Goal: Task Accomplishment & Management: Manage account settings

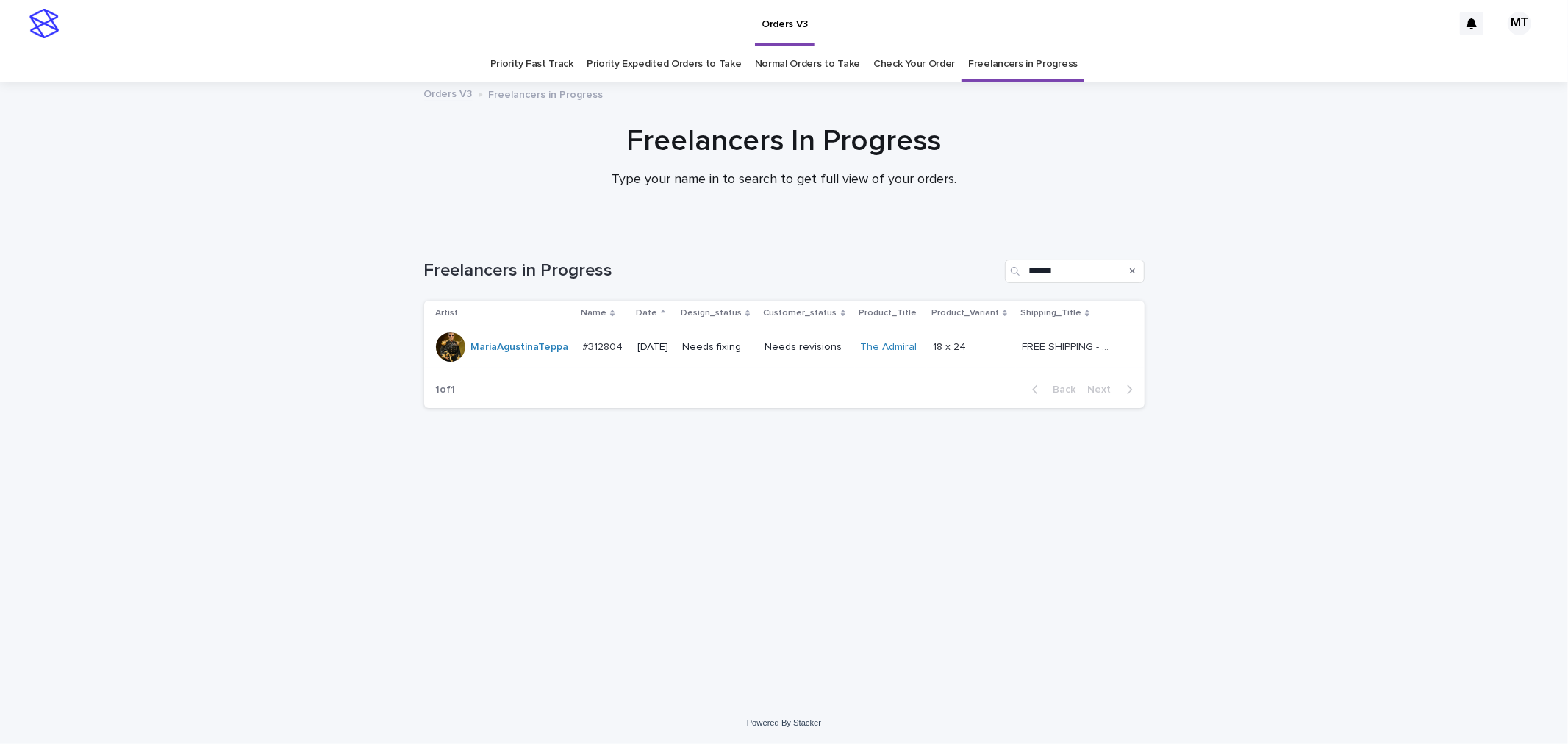
click at [758, 352] on td "Needs fixing" at bounding box center [718, 347] width 83 height 42
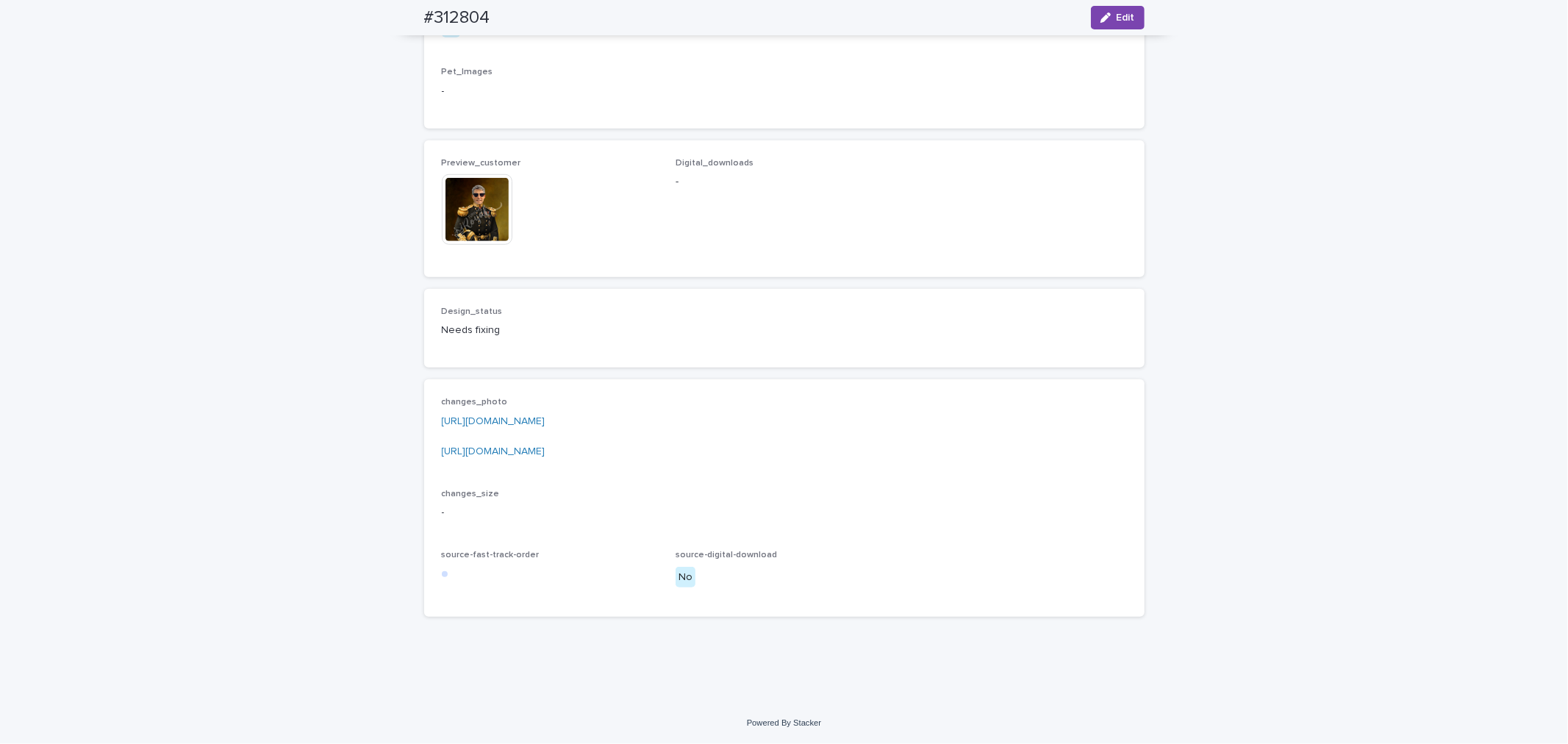
scroll to position [878, 0]
click at [546, 420] on link "[URL][DOMAIN_NAME]" at bounding box center [494, 420] width 103 height 10
click at [601, 443] on p "[URL][DOMAIN_NAME] [URL][DOMAIN_NAME]" at bounding box center [784, 436] width 685 height 45
click at [546, 451] on link "[URL][DOMAIN_NAME]" at bounding box center [494, 451] width 103 height 10
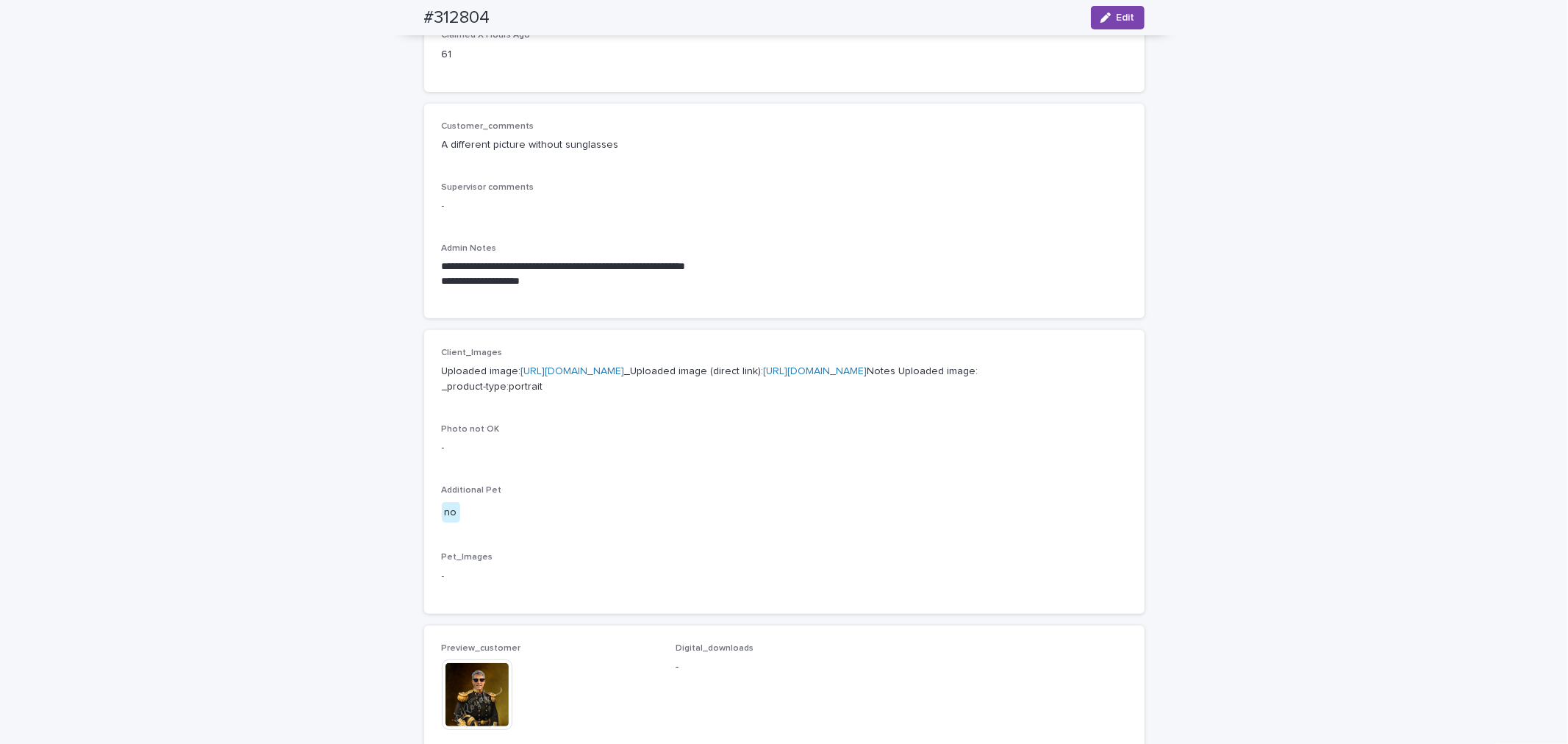
scroll to position [0, 0]
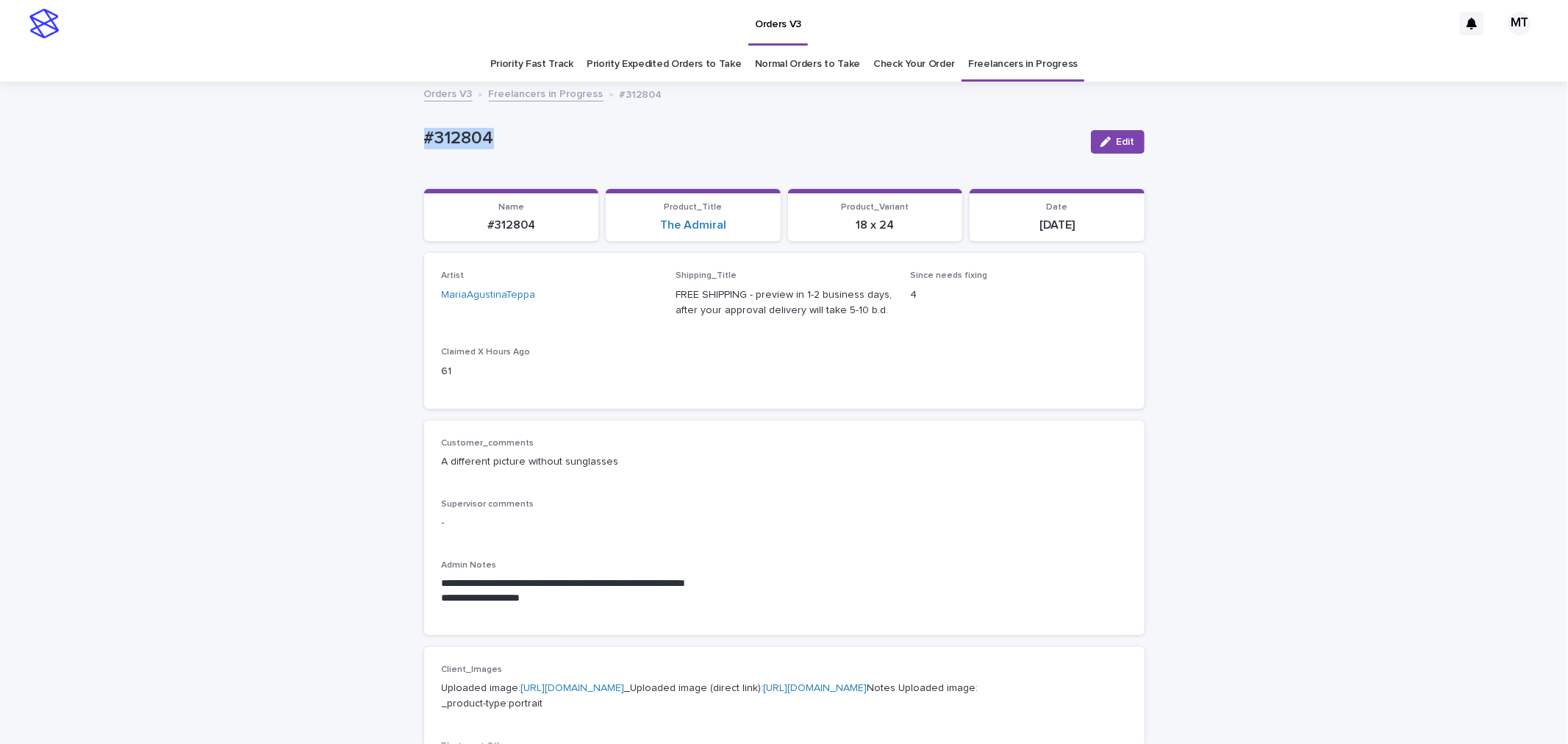
drag, startPoint x: 490, startPoint y: 128, endPoint x: 408, endPoint y: 150, distance: 84.9
copy p "#312804"
drag, startPoint x: 453, startPoint y: 150, endPoint x: 454, endPoint y: 138, distance: 12.0
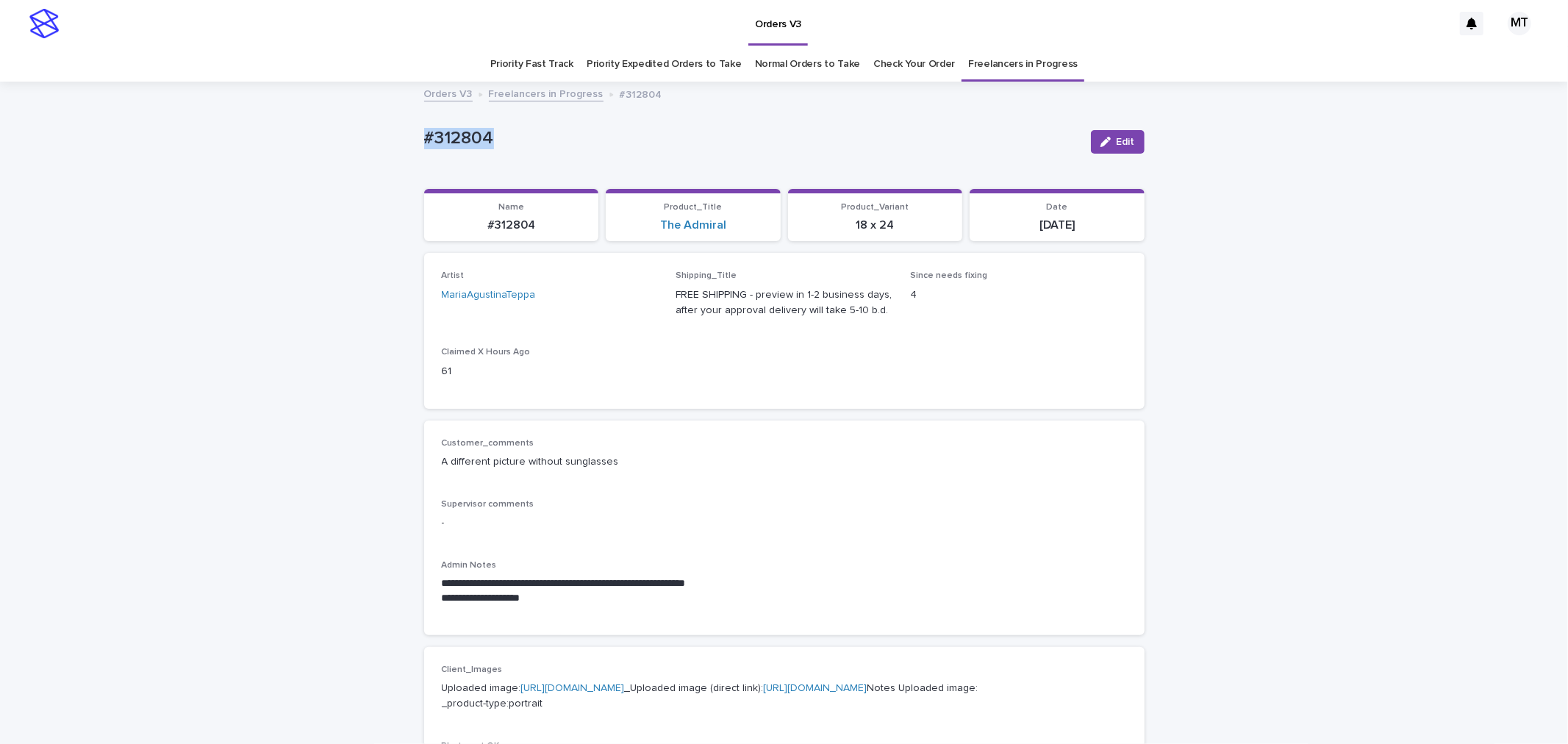
copy p "#312804"
click at [1106, 141] on div "button" at bounding box center [1108, 141] width 16 height 10
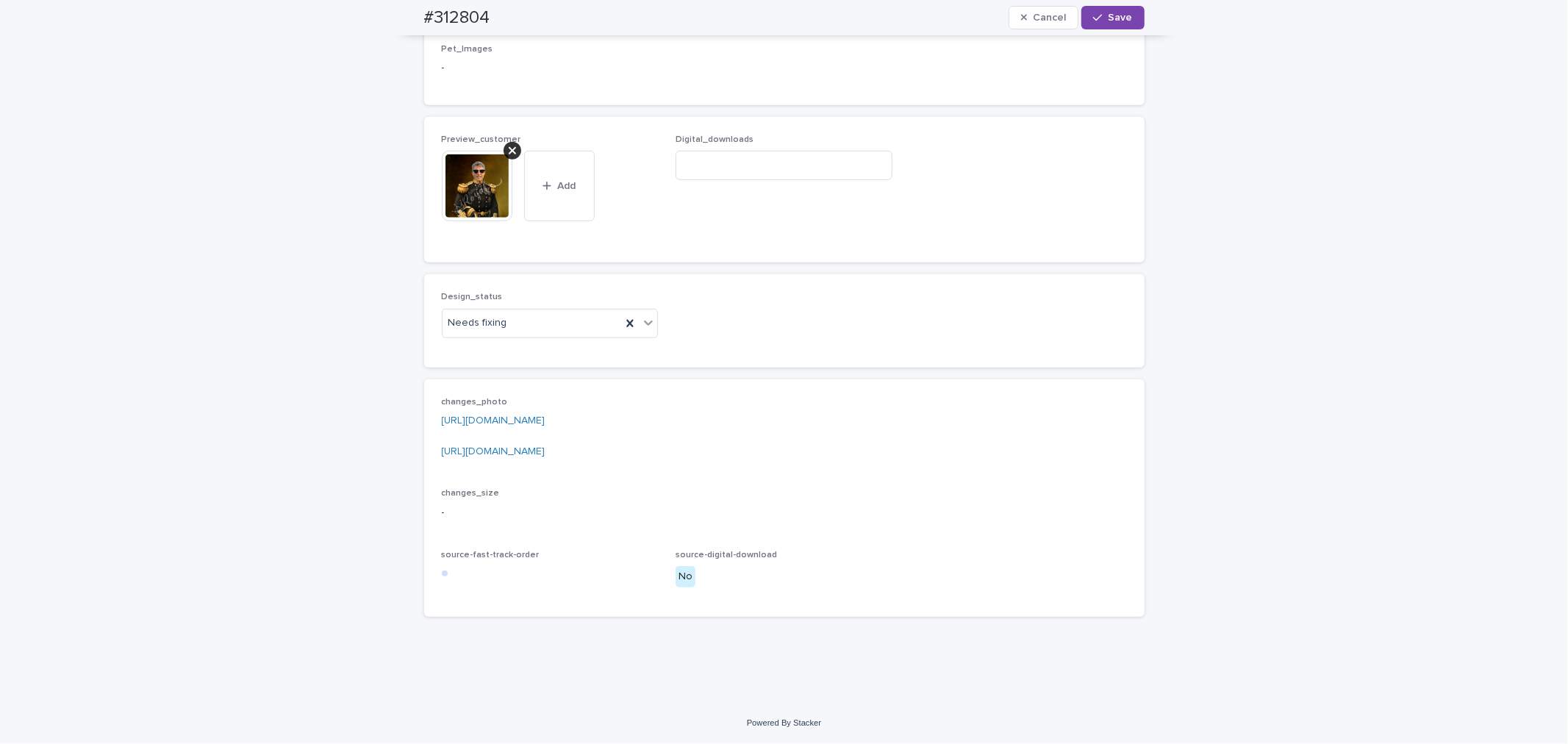
click at [509, 145] on icon at bounding box center [513, 150] width 8 height 12
click at [466, 217] on div "button" at bounding box center [467, 214] width 15 height 10
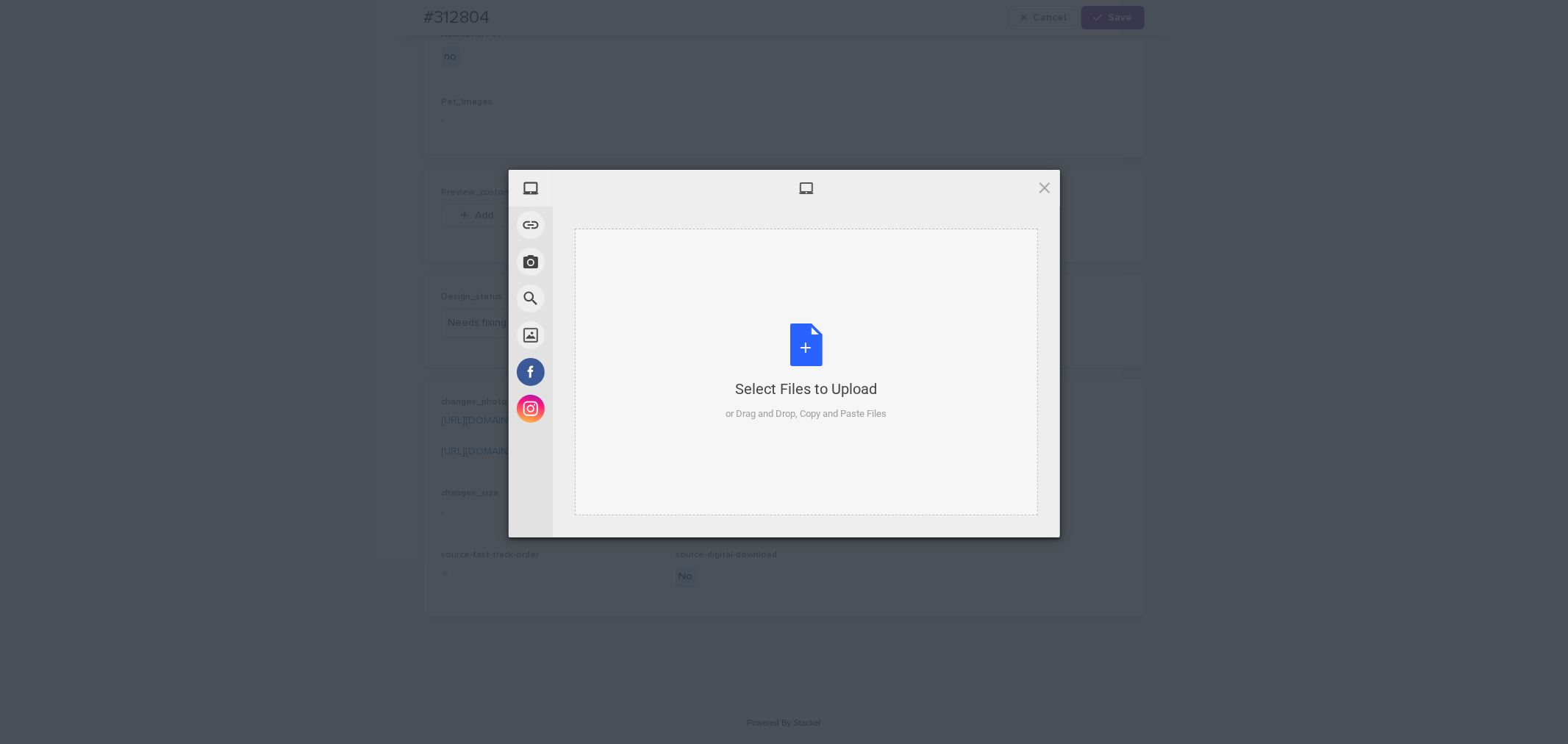
click at [802, 328] on div "Select Files to Upload or Drag and Drop, Copy and Paste Files" at bounding box center [805, 372] width 161 height 98
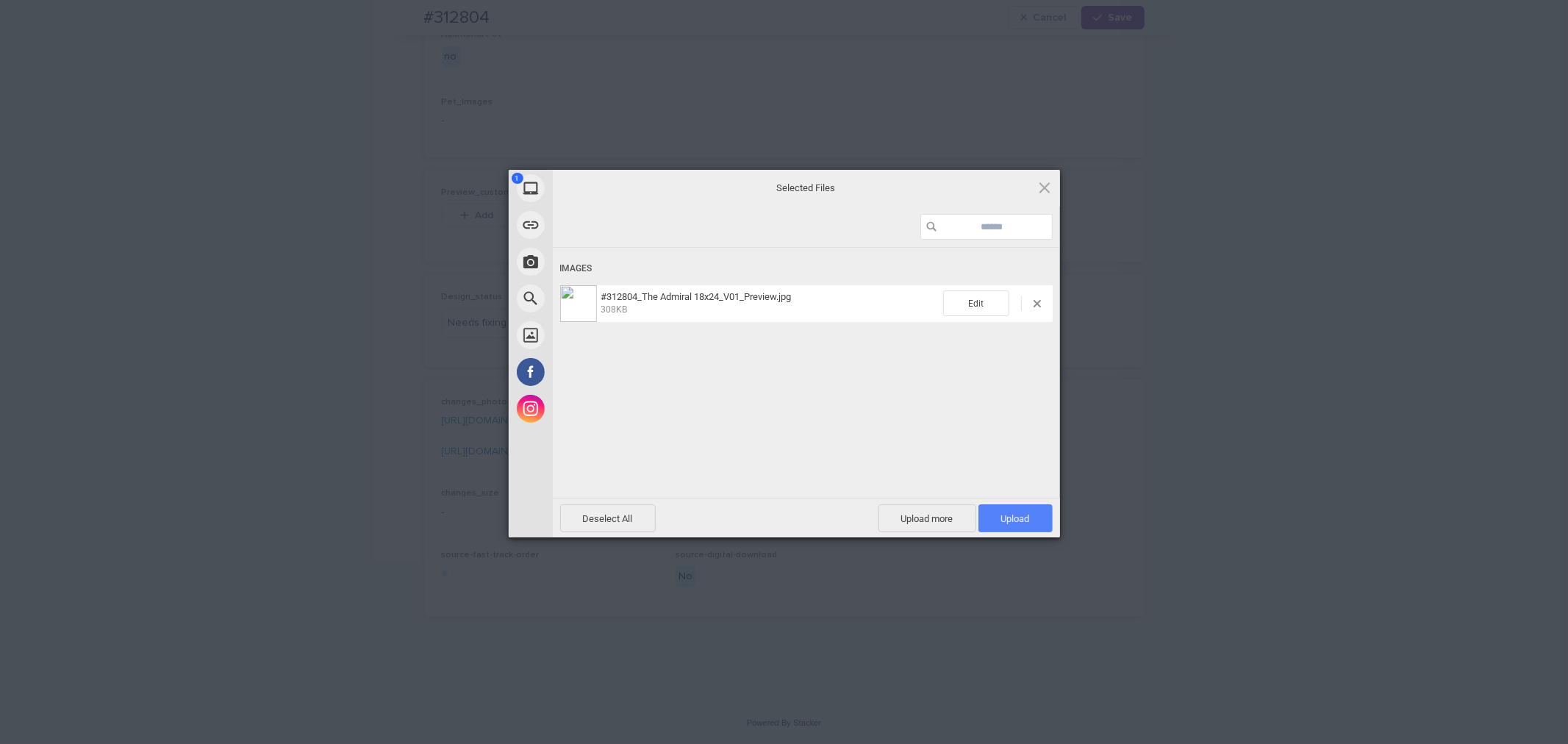
click at [1018, 513] on span "Upload 1" at bounding box center [1015, 518] width 28 height 11
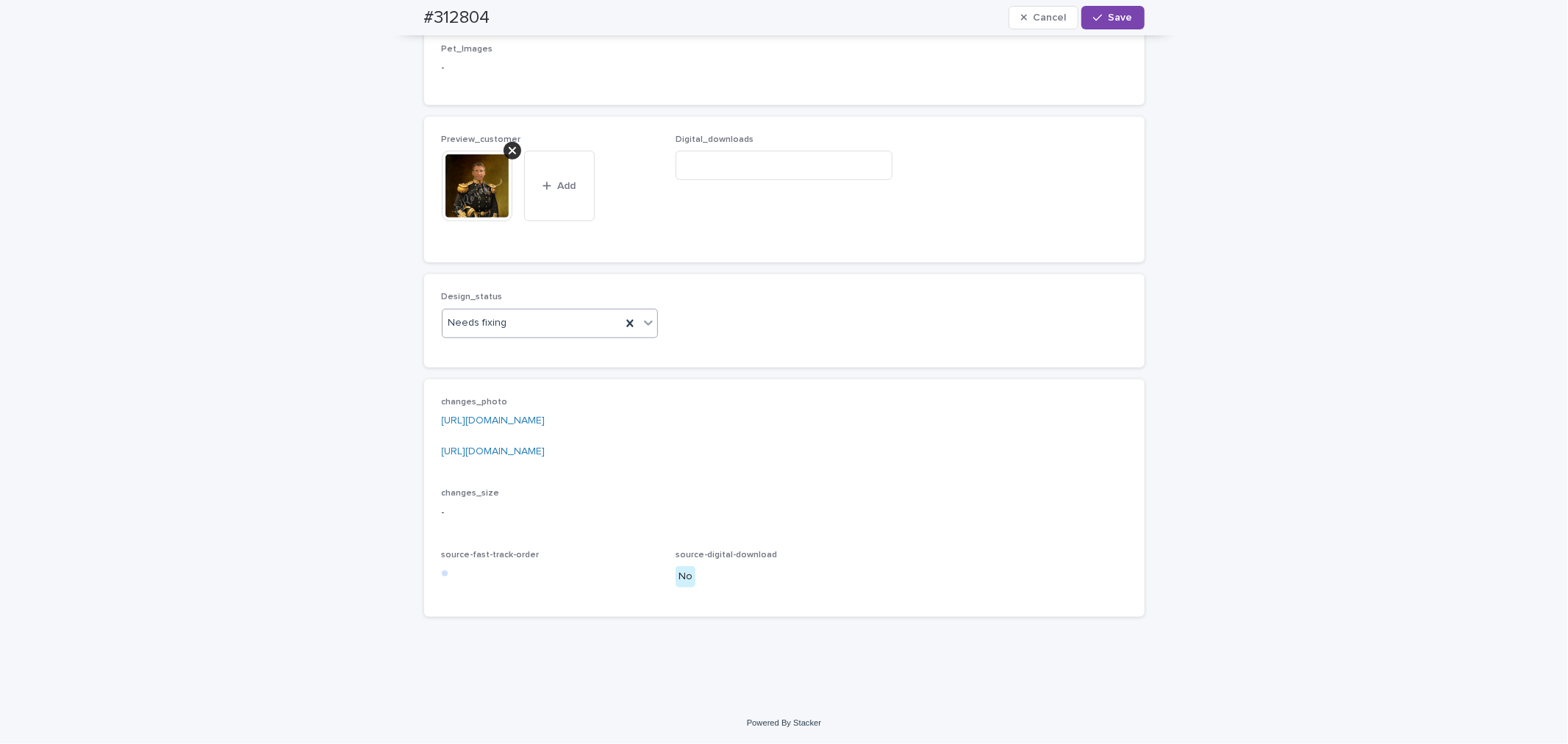
click at [510, 335] on div "Needs fixing" at bounding box center [531, 324] width 180 height 24
click at [503, 399] on div "Uploaded" at bounding box center [543, 404] width 215 height 25
click at [1127, 15] on button "Save" at bounding box center [1113, 17] width 62 height 24
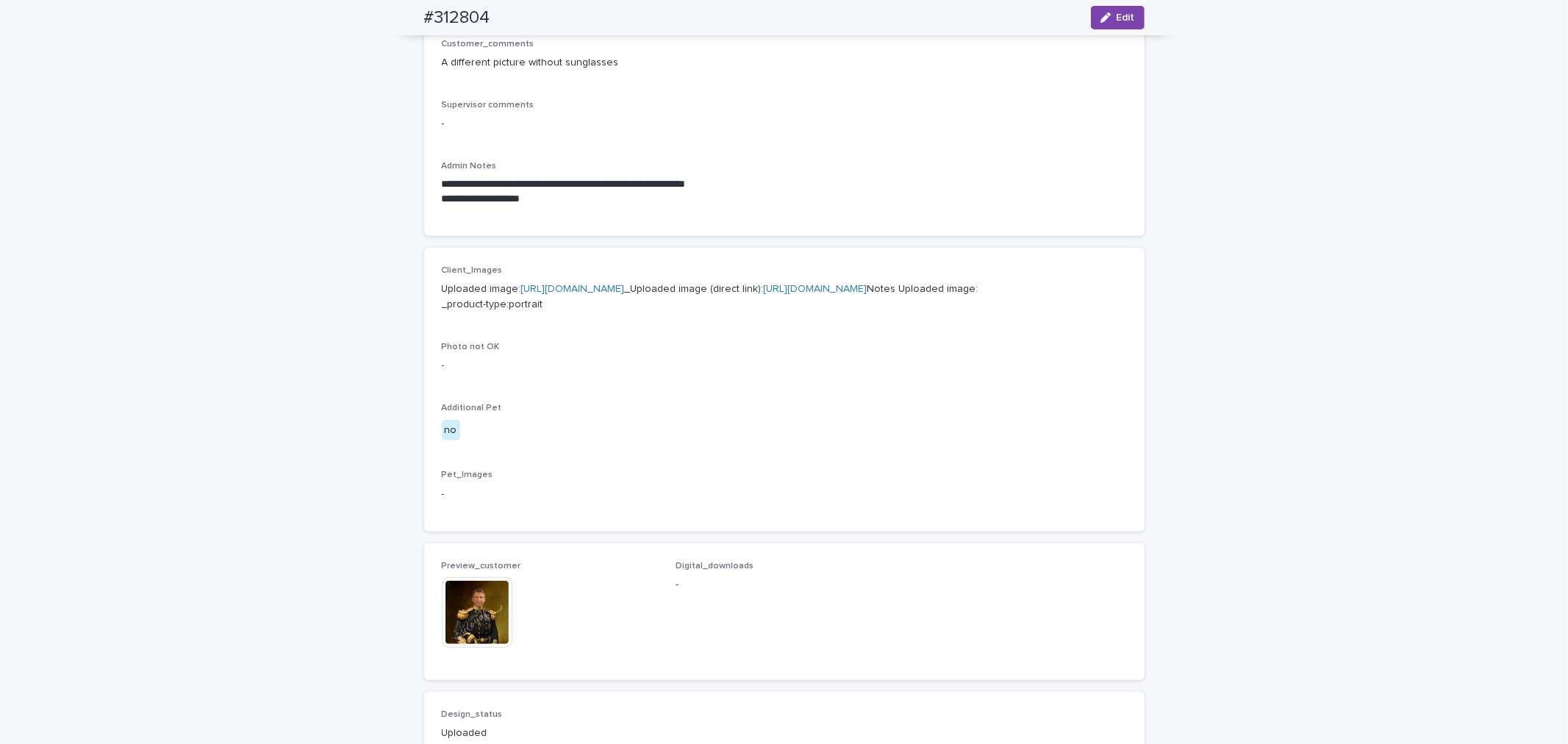
scroll to position [372, 0]
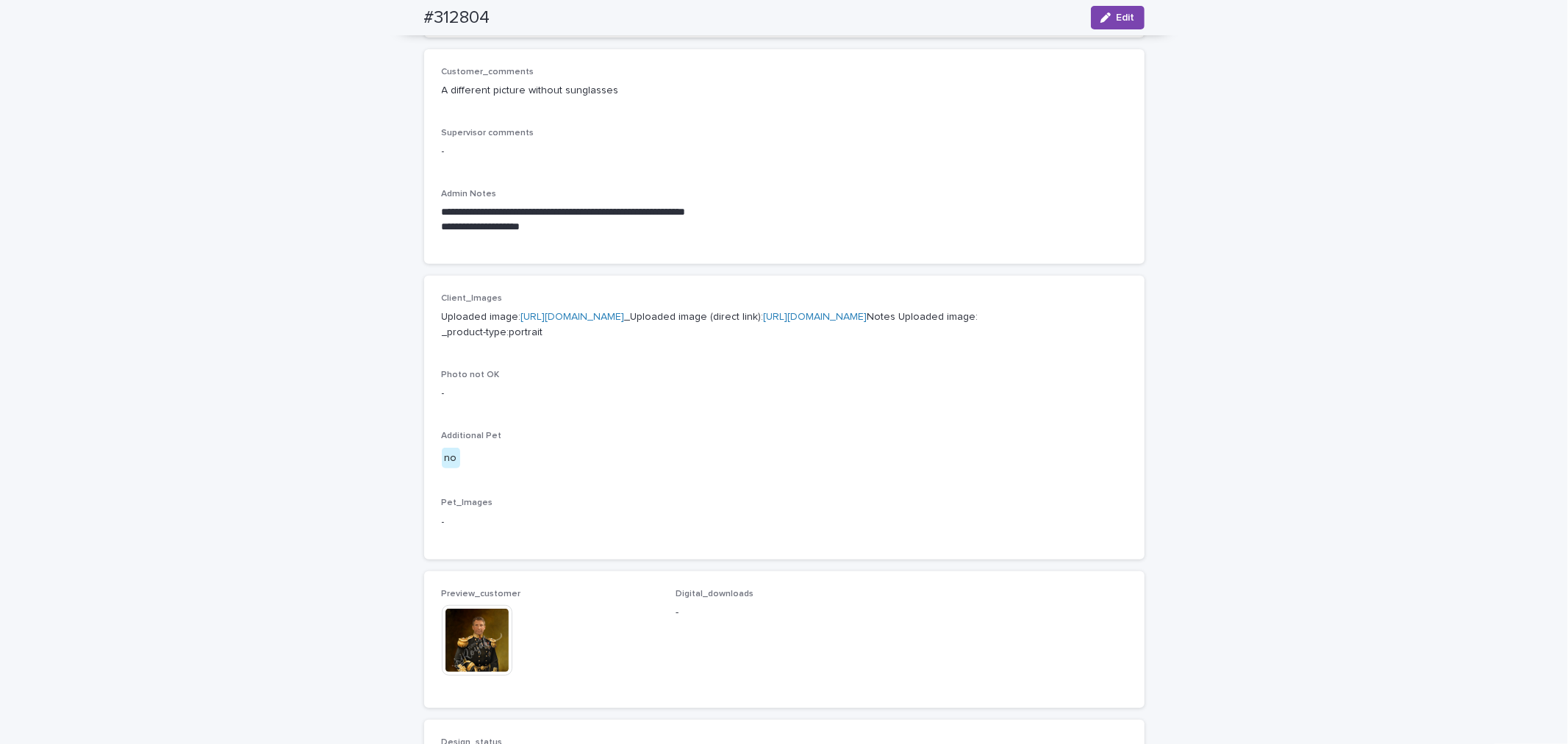
click at [472, 675] on img at bounding box center [477, 640] width 71 height 71
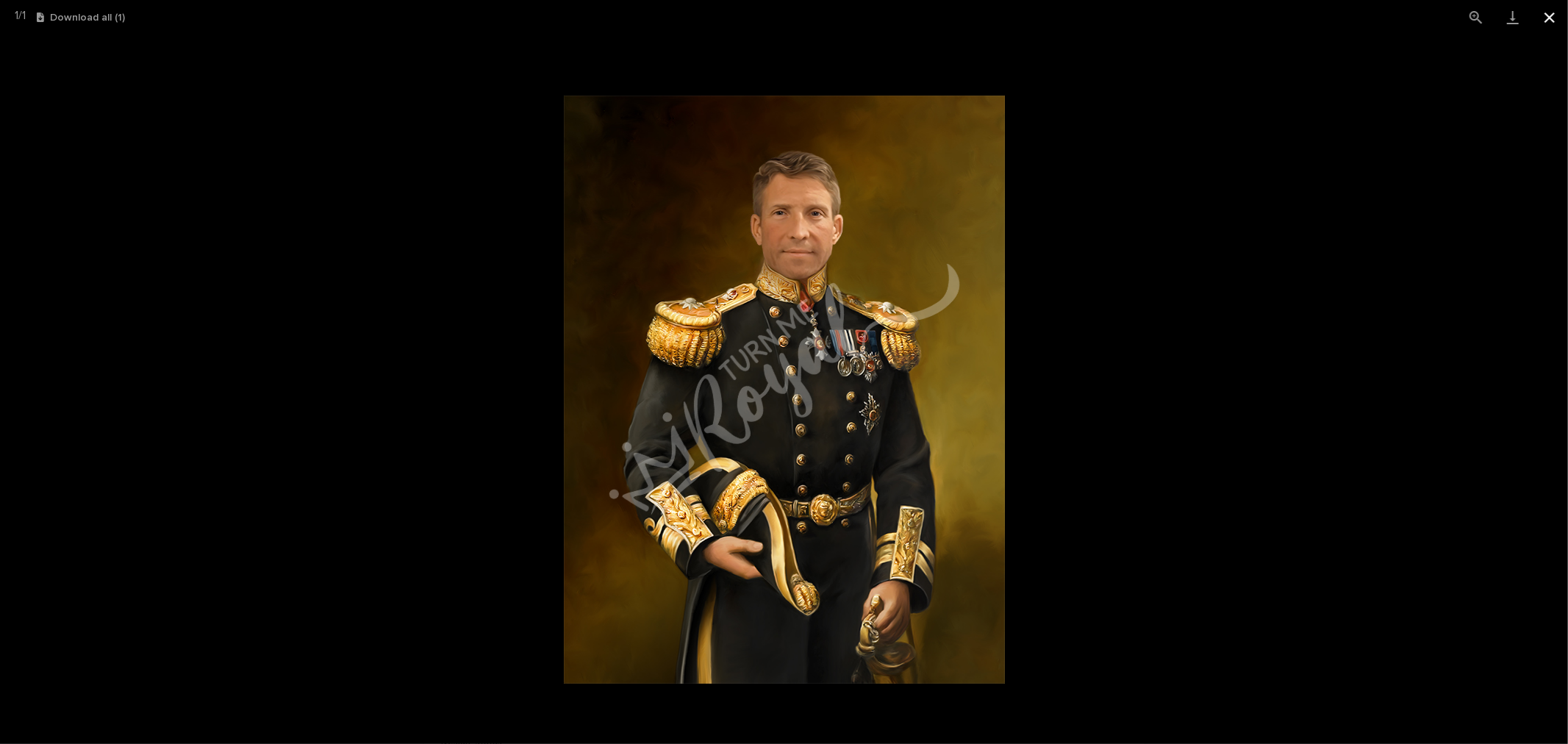
click at [1552, 27] on button "Close gallery" at bounding box center [1549, 17] width 37 height 35
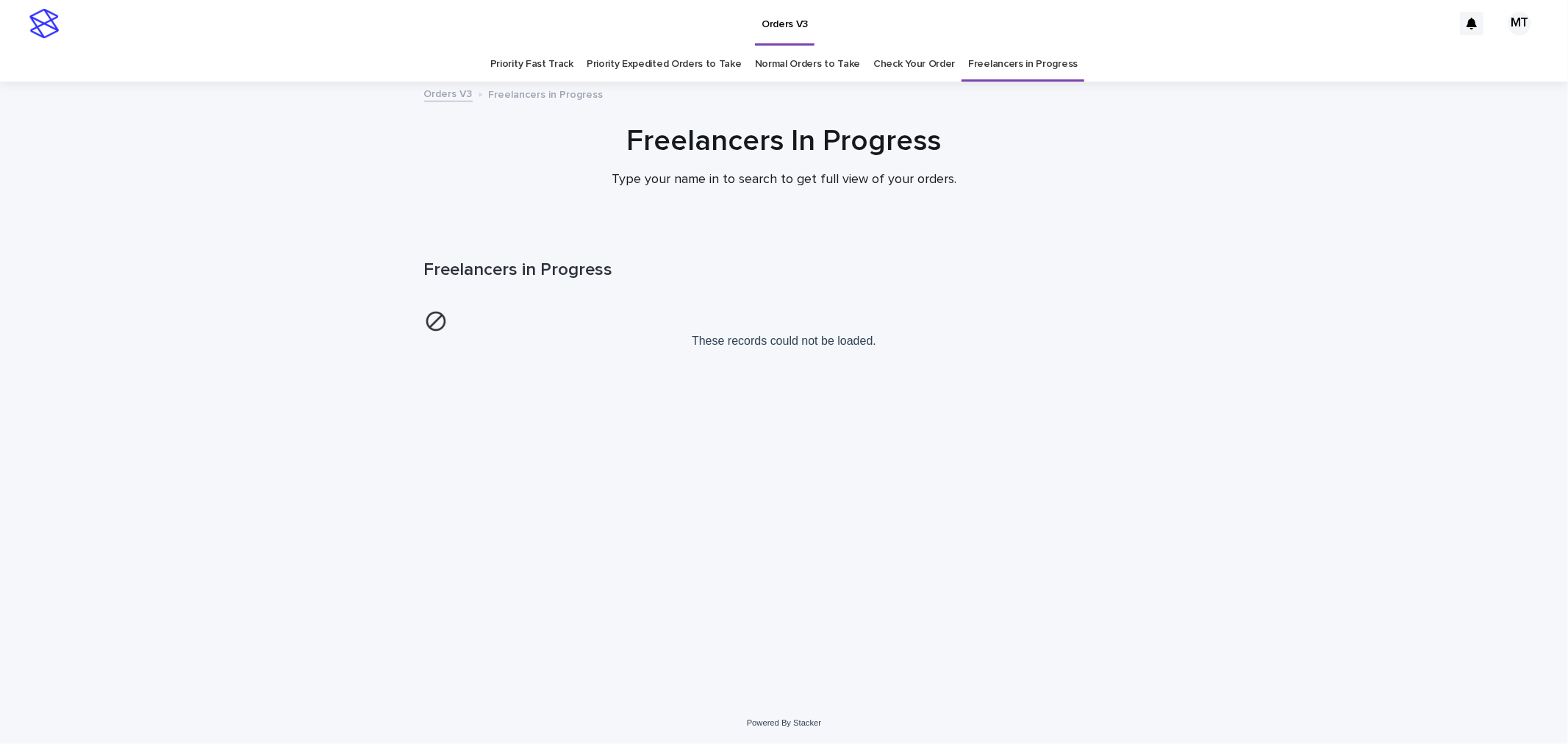
click at [1001, 70] on link "Freelancers in Progress" at bounding box center [1022, 64] width 109 height 35
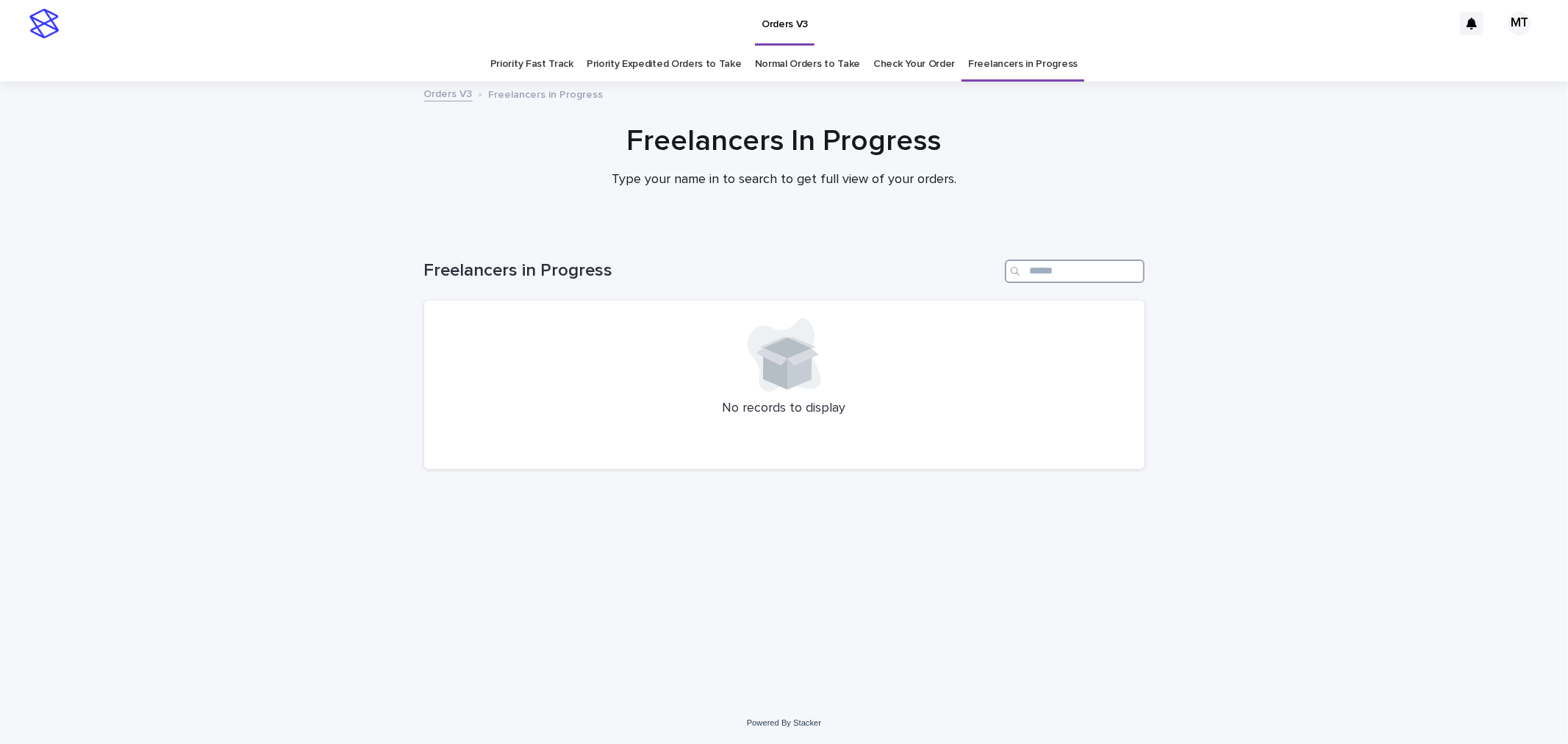
click at [1099, 263] on input "Search" at bounding box center [1074, 271] width 139 height 24
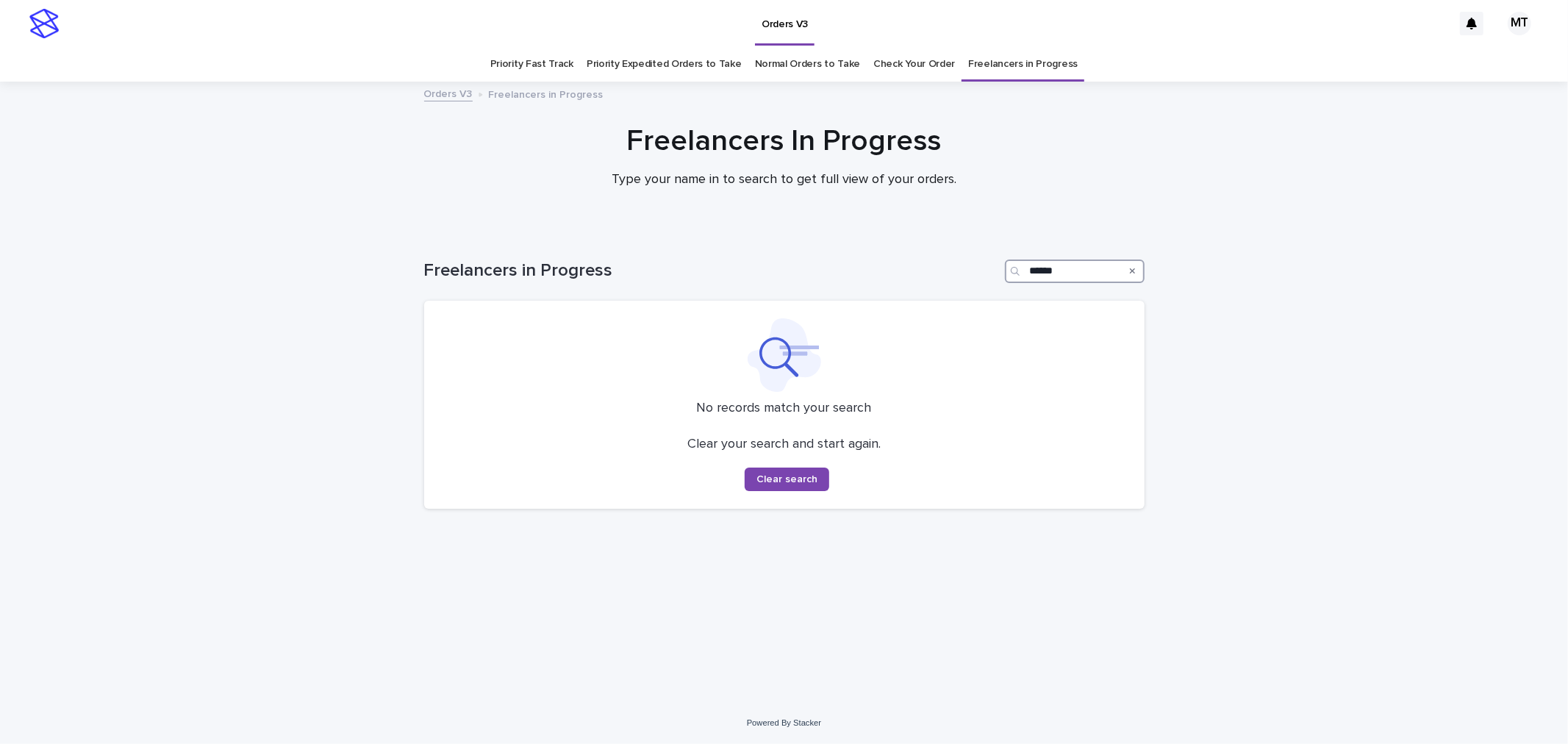
type input "******"
